Goal: Book appointment/travel/reservation

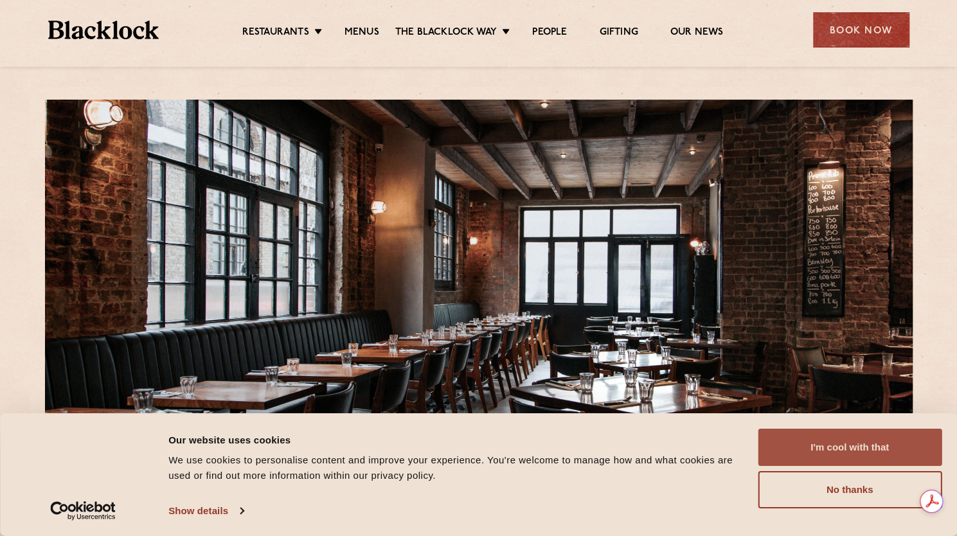
click at [802, 445] on button "I'm cool with that" at bounding box center [850, 447] width 184 height 37
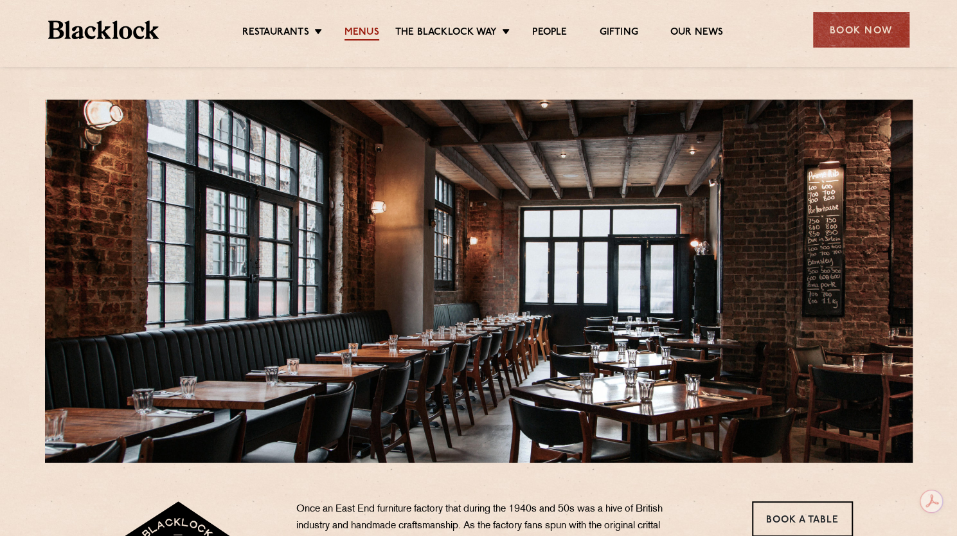
click at [368, 30] on link "Menus" at bounding box center [361, 33] width 35 height 14
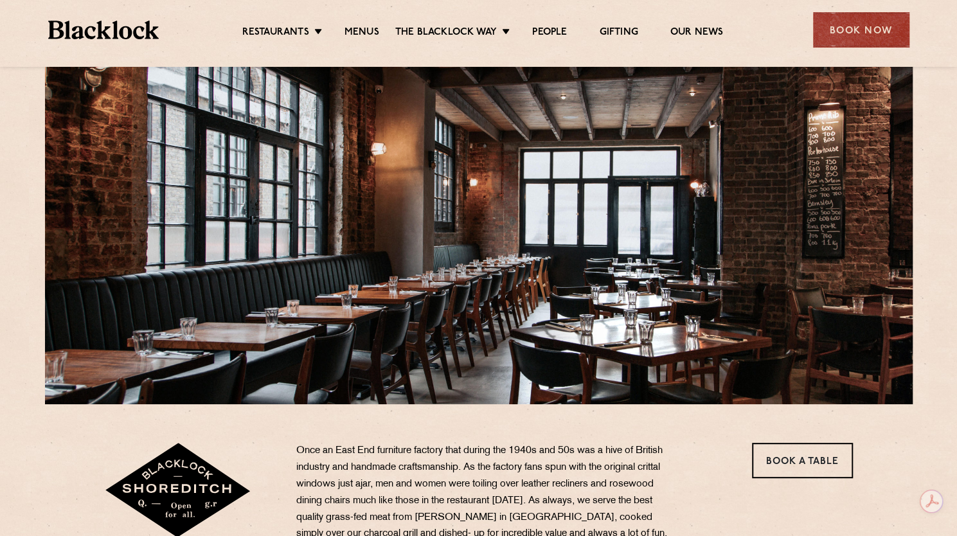
scroll to position [55, 0]
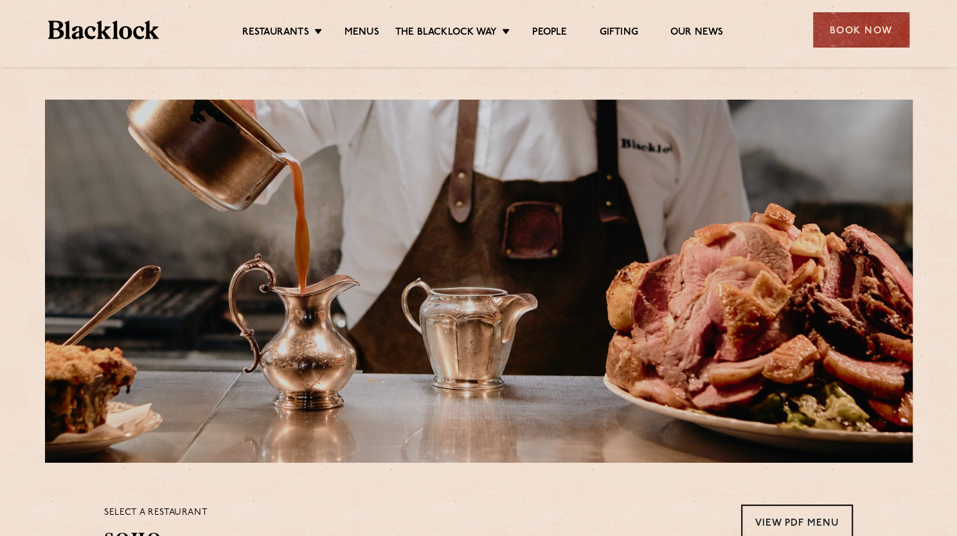
scroll to position [69, 0]
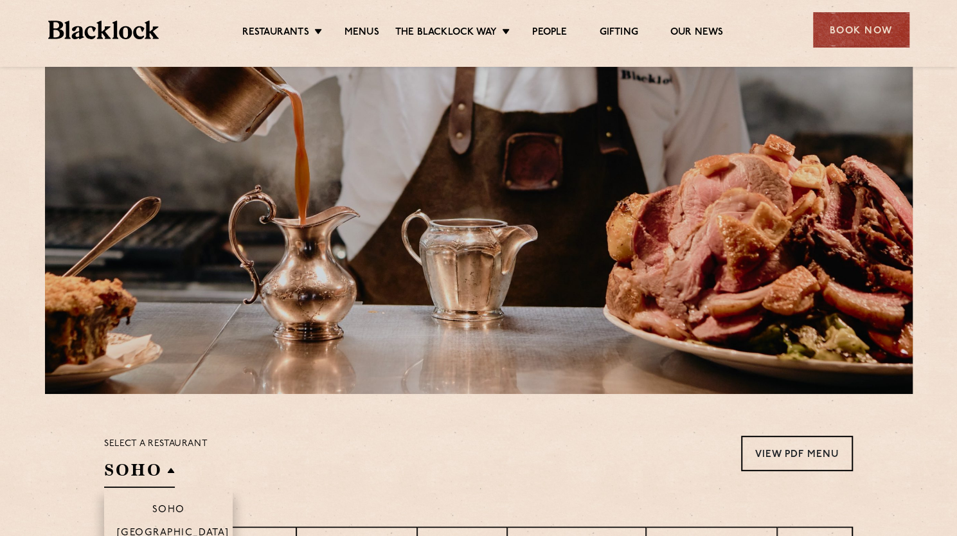
click at [156, 476] on h2 "SOHO" at bounding box center [139, 473] width 71 height 29
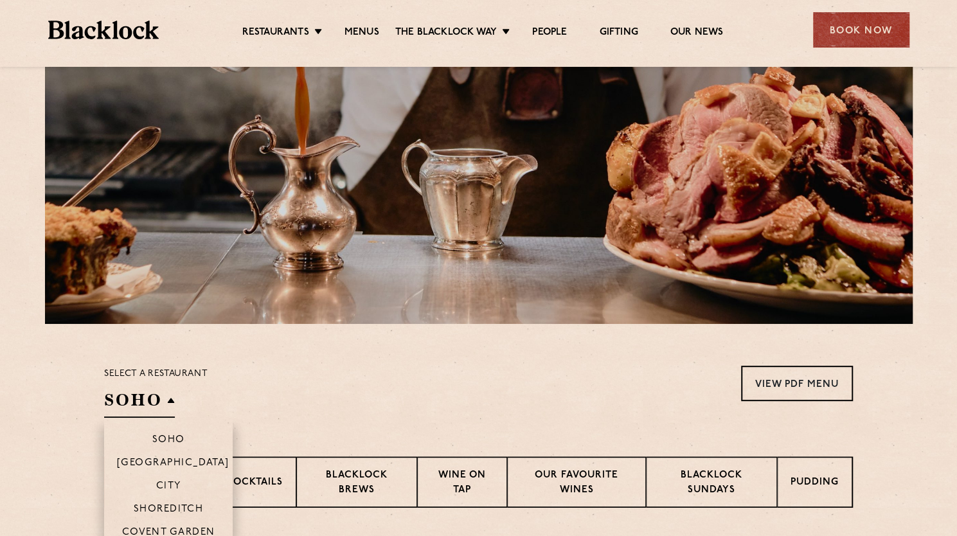
scroll to position [152, 0]
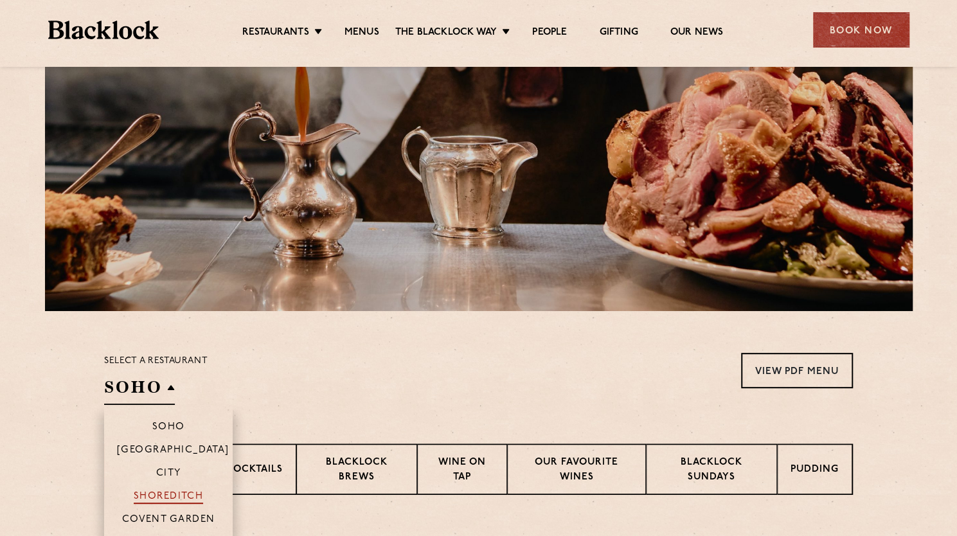
click at [161, 496] on p "Shoreditch" at bounding box center [169, 497] width 70 height 13
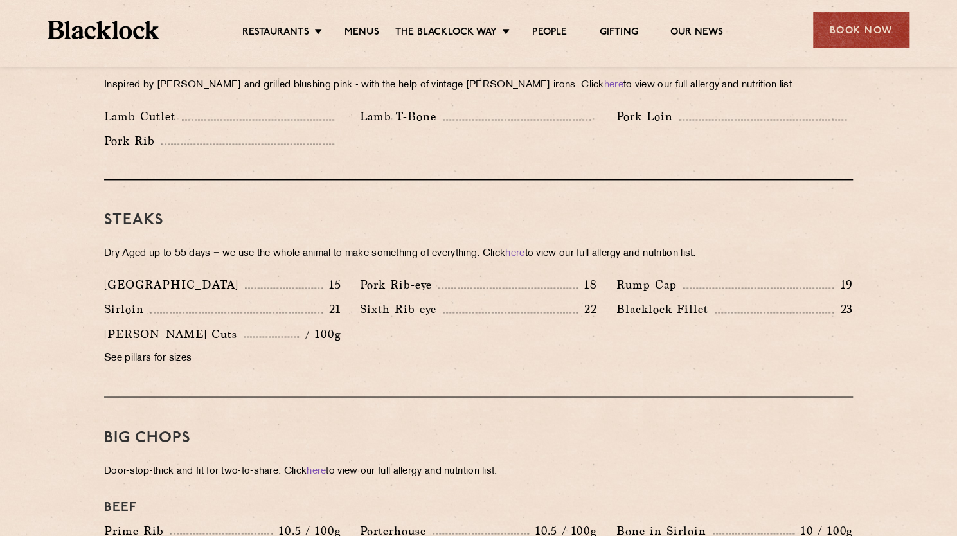
scroll to position [1093, 0]
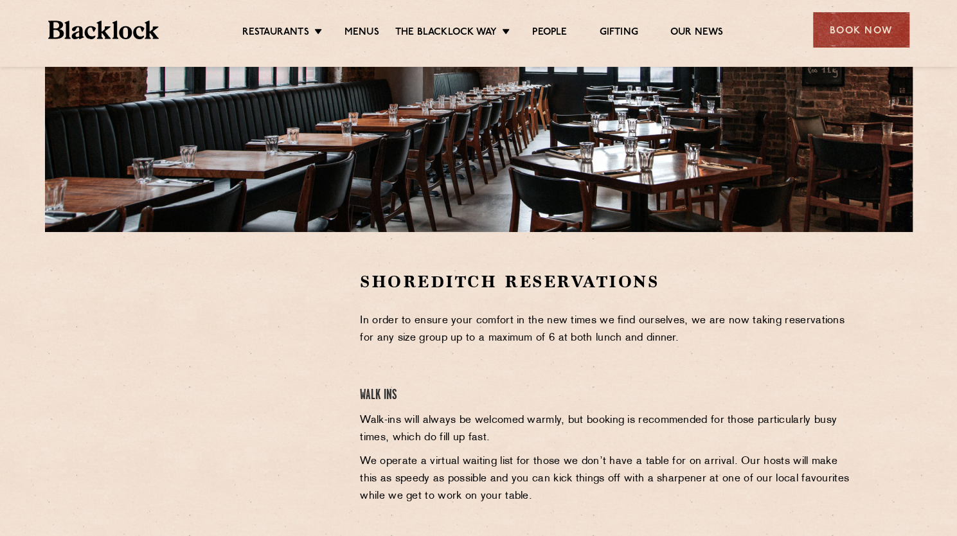
scroll to position [231, 0]
